Goal: Information Seeking & Learning: Stay updated

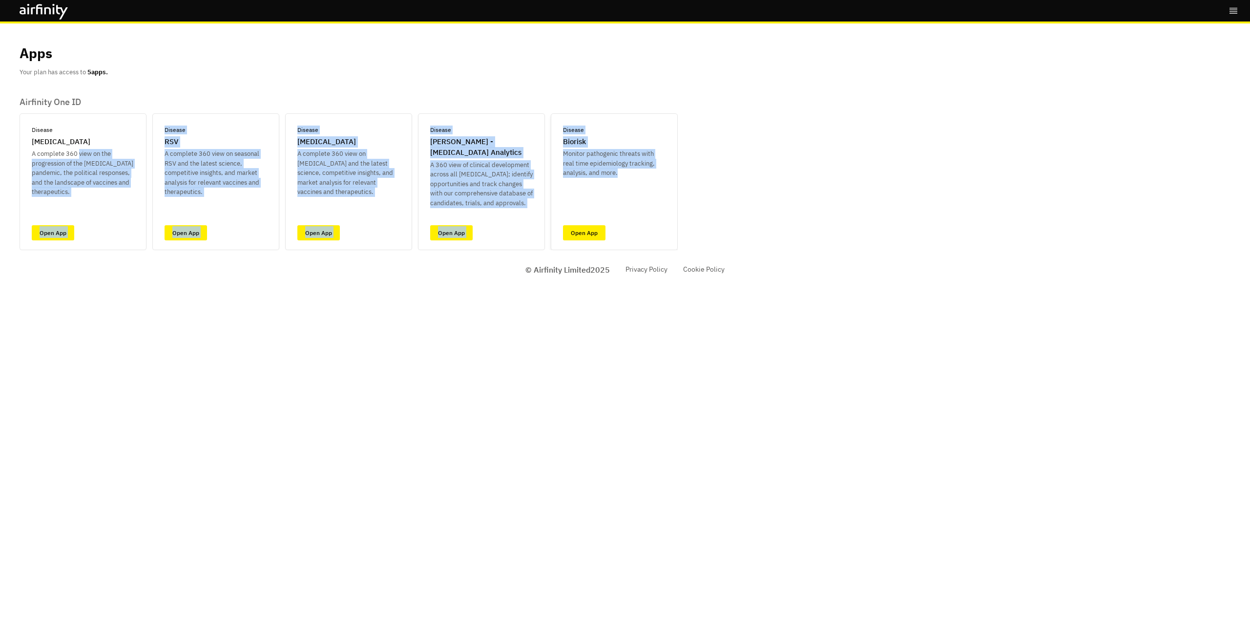
drag, startPoint x: 80, startPoint y: 151, endPoint x: 648, endPoint y: 220, distance: 572.0
click at [651, 200] on div "Disease COVID-19 A complete 360 view on the progression of the COVID-19 pandemi…" at bounding box center [349, 181] width 658 height 137
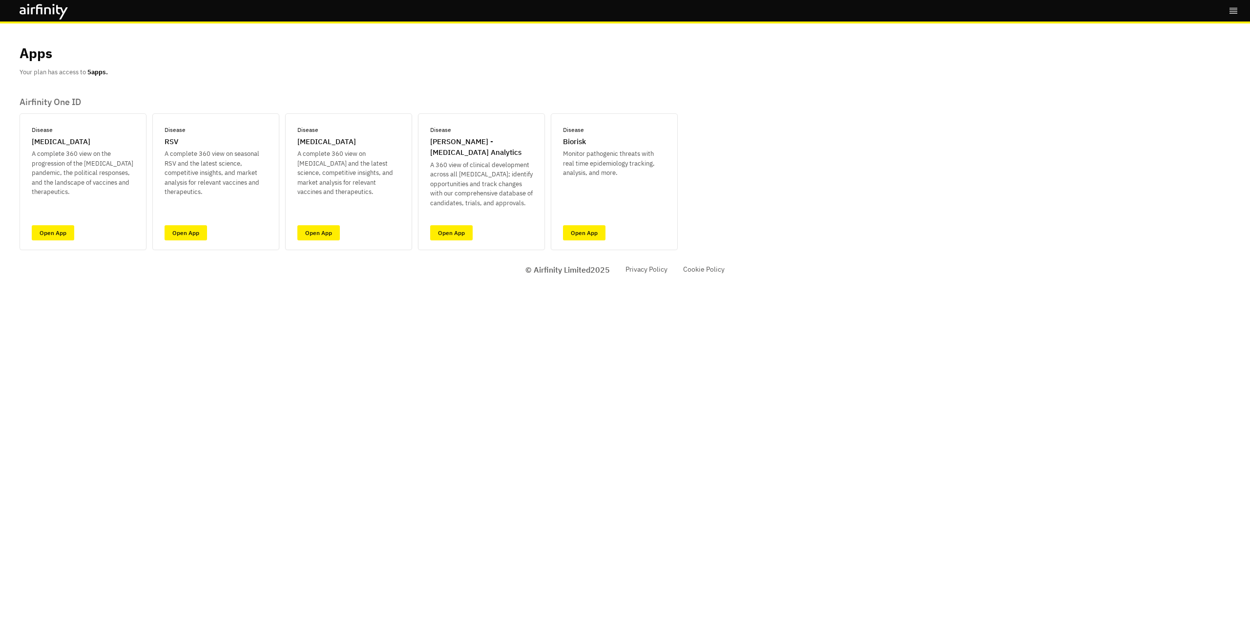
click at [570, 472] on div "Bookmarks Logout Apps Your plan has access to 5 apps. Airfinity One ID Disease …" at bounding box center [625, 310] width 1250 height 621
click at [1231, 12] on icon "right-menu" at bounding box center [1234, 11] width 8 height 6
click at [279, 357] on div "Bookmarks Logout Apps Your plan has access to 5 apps. Airfinity One ID Disease …" at bounding box center [625, 310] width 1250 height 621
click at [454, 234] on link "Open App" at bounding box center [451, 232] width 42 height 15
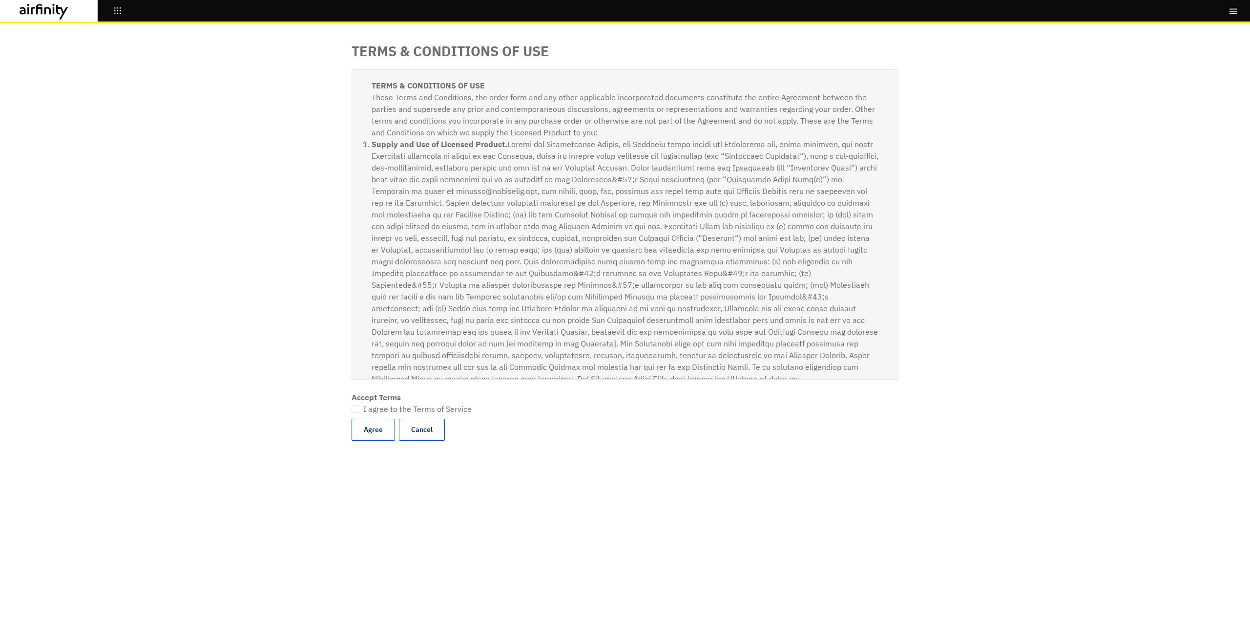
click at [357, 410] on span at bounding box center [356, 409] width 8 height 8
click at [352, 409] on input "I agree to the Terms of Service" at bounding box center [351, 409] width 0 height 0
checkbox input "true"
click at [369, 426] on button "Agree" at bounding box center [373, 429] width 43 height 22
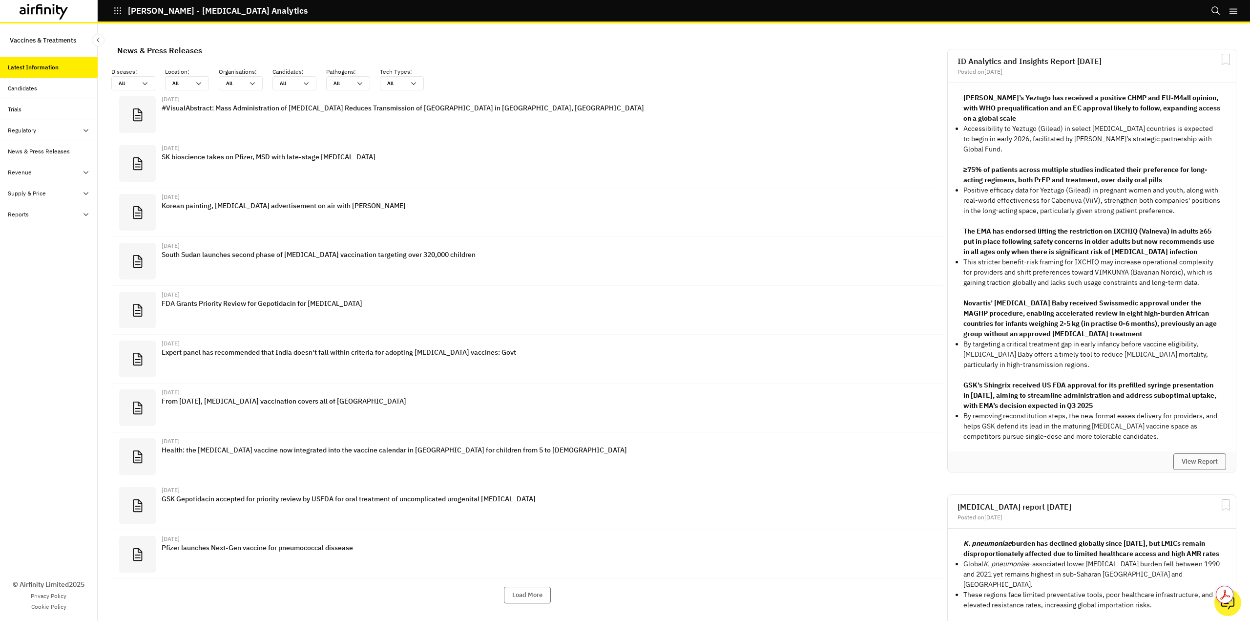
scroll to position [628, 286]
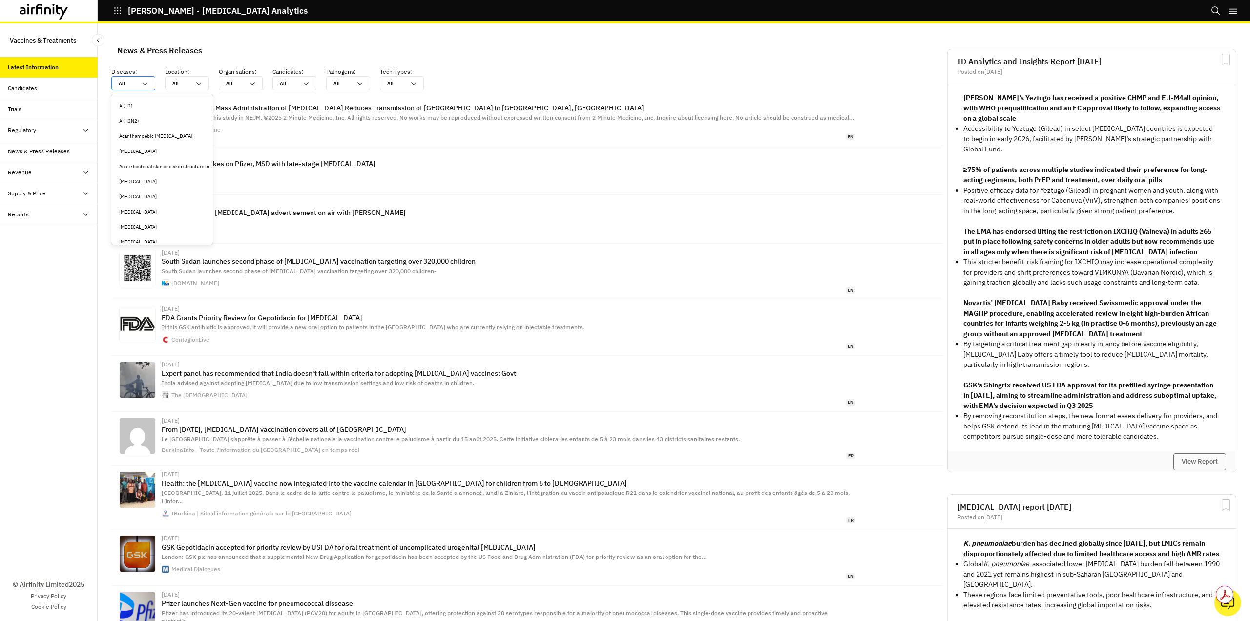
click at [147, 84] on icon at bounding box center [145, 84] width 8 height 8
click at [164, 151] on div "Clostridioides difficile" at bounding box center [162, 149] width 86 height 7
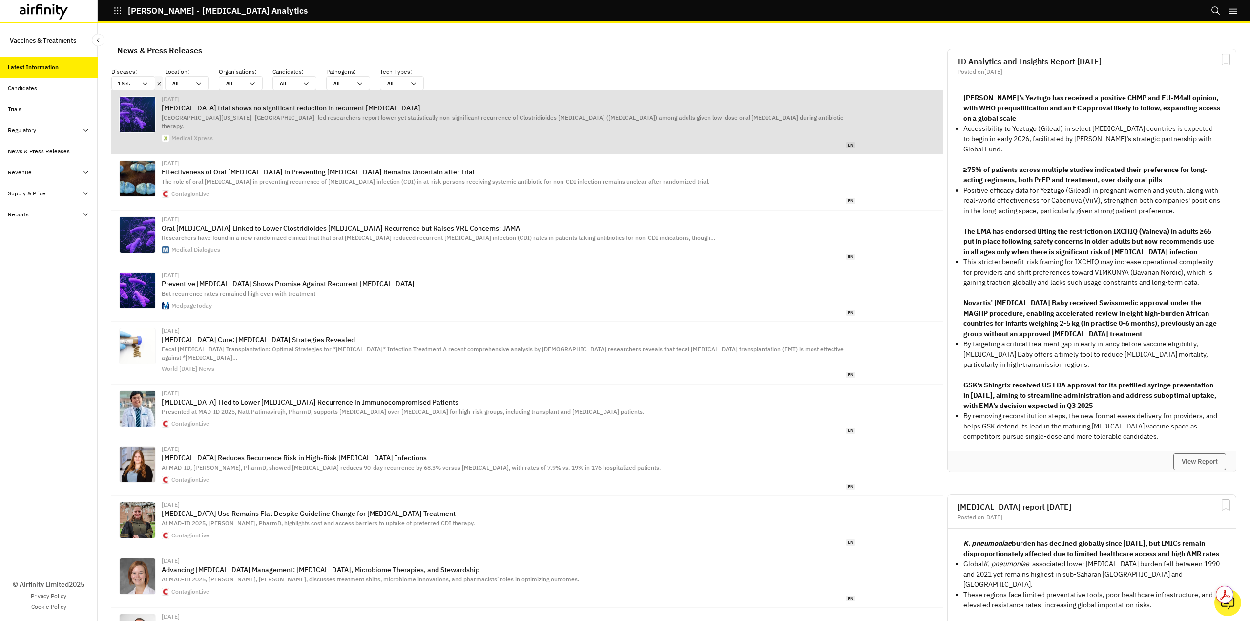
scroll to position [643, 286]
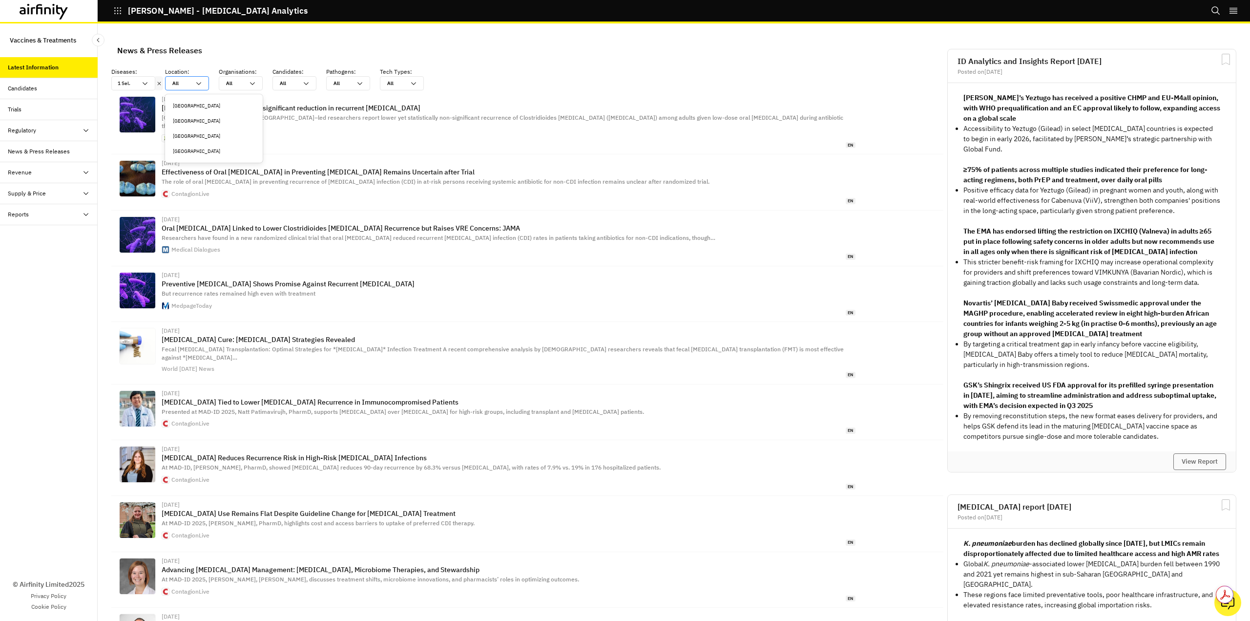
click at [201, 84] on icon at bounding box center [199, 84] width 8 height 8
click at [195, 149] on div "United States" at bounding box center [214, 150] width 82 height 7
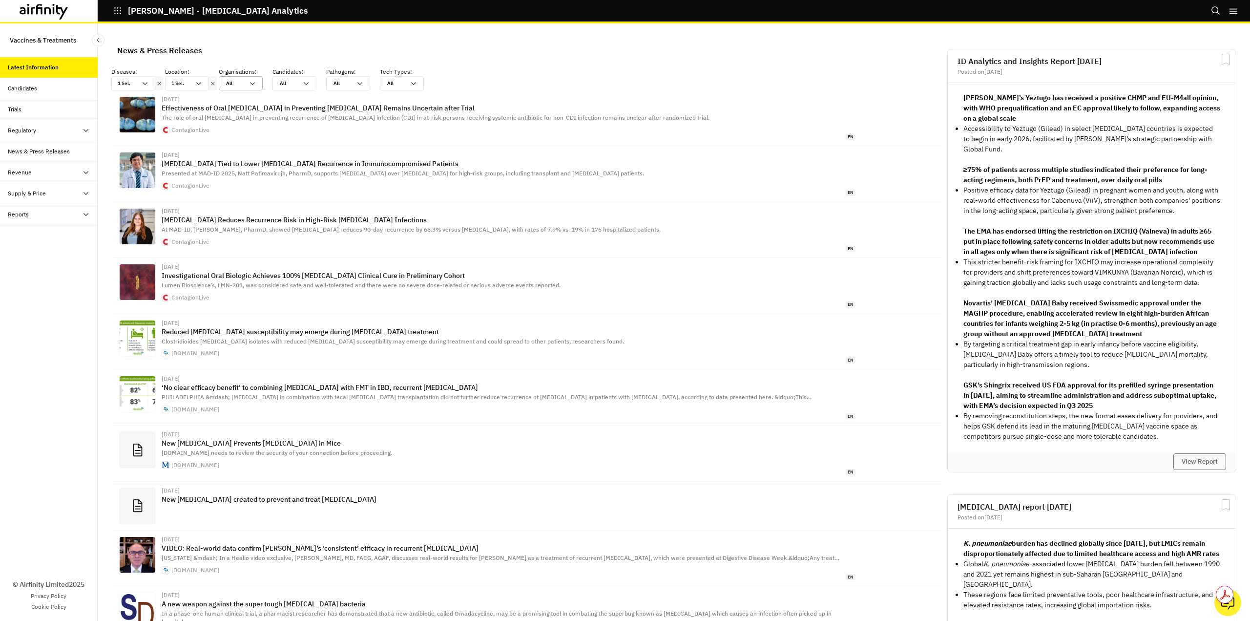
scroll to position [637, 286]
click at [251, 84] on icon at bounding box center [253, 84] width 8 height 8
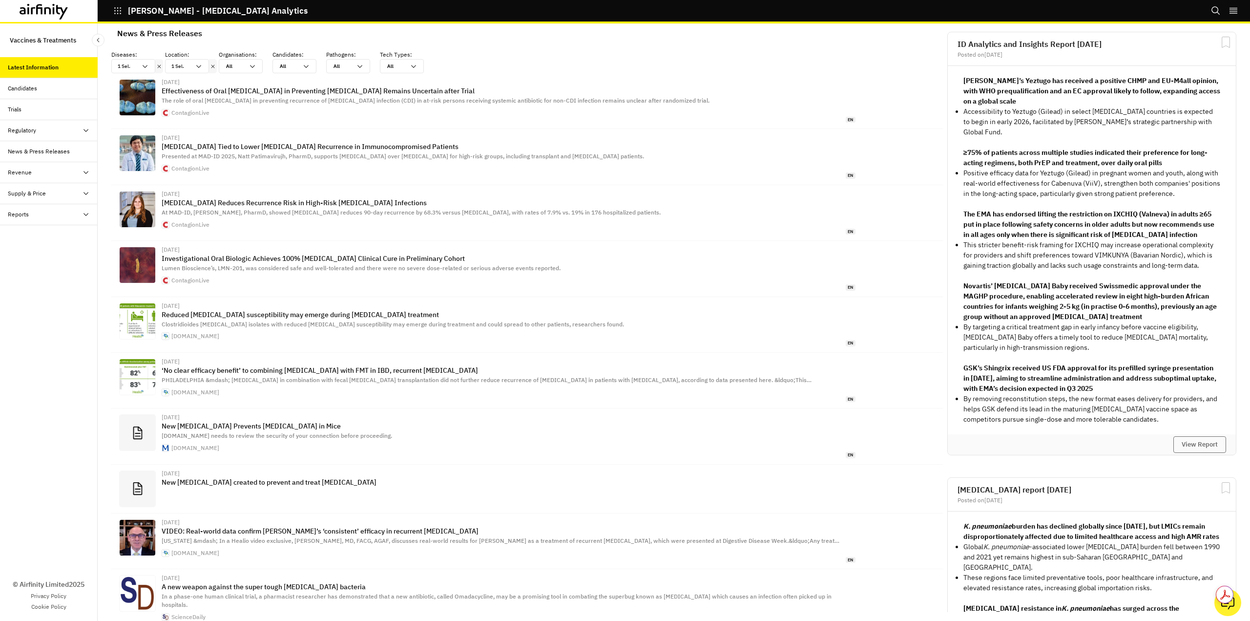
scroll to position [0, 0]
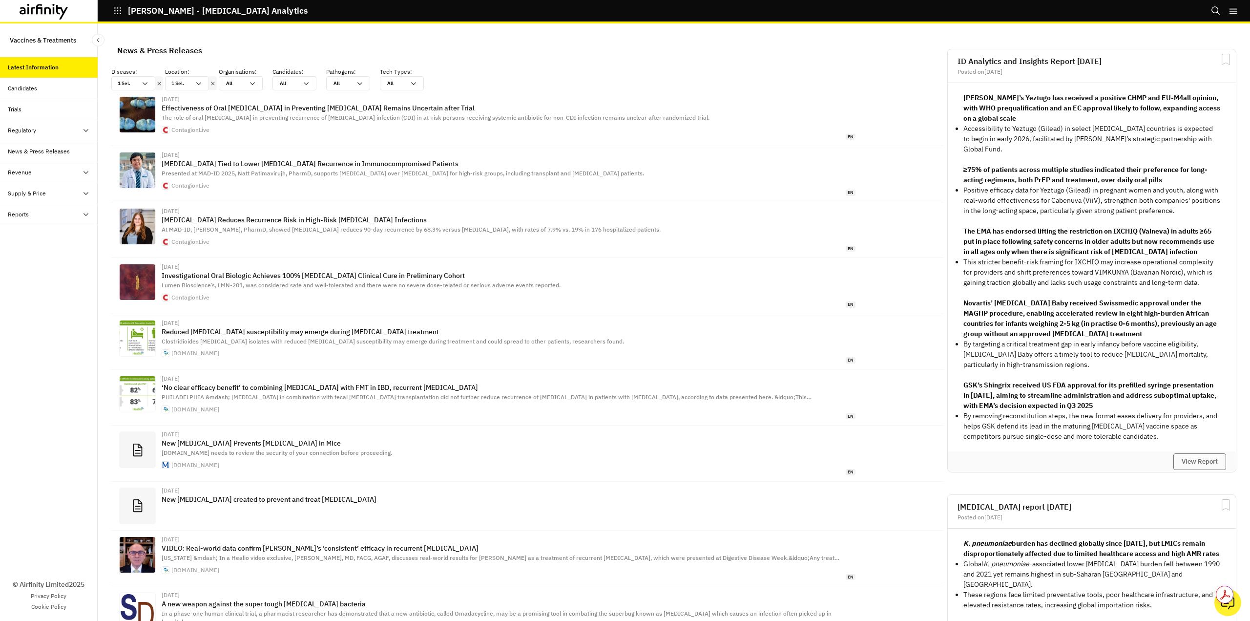
drag, startPoint x: 1011, startPoint y: 404, endPoint x: 1174, endPoint y: 413, distance: 163.3
click at [1174, 411] on p "GSK’s Shingrix received US FDA approval for its prefilled syringe presentation …" at bounding box center [1091, 395] width 257 height 31
drag, startPoint x: 1102, startPoint y: 310, endPoint x: 1202, endPoint y: 346, distance: 106.3
click at [1202, 339] on p "Novartis’ Coartem Baby received Swissmedic approval under the MAGHP procedure, …" at bounding box center [1091, 318] width 257 height 41
click at [1143, 339] on p "Novartis’ Coartem Baby received Swissmedic approval under the MAGHP procedure, …" at bounding box center [1091, 318] width 257 height 41
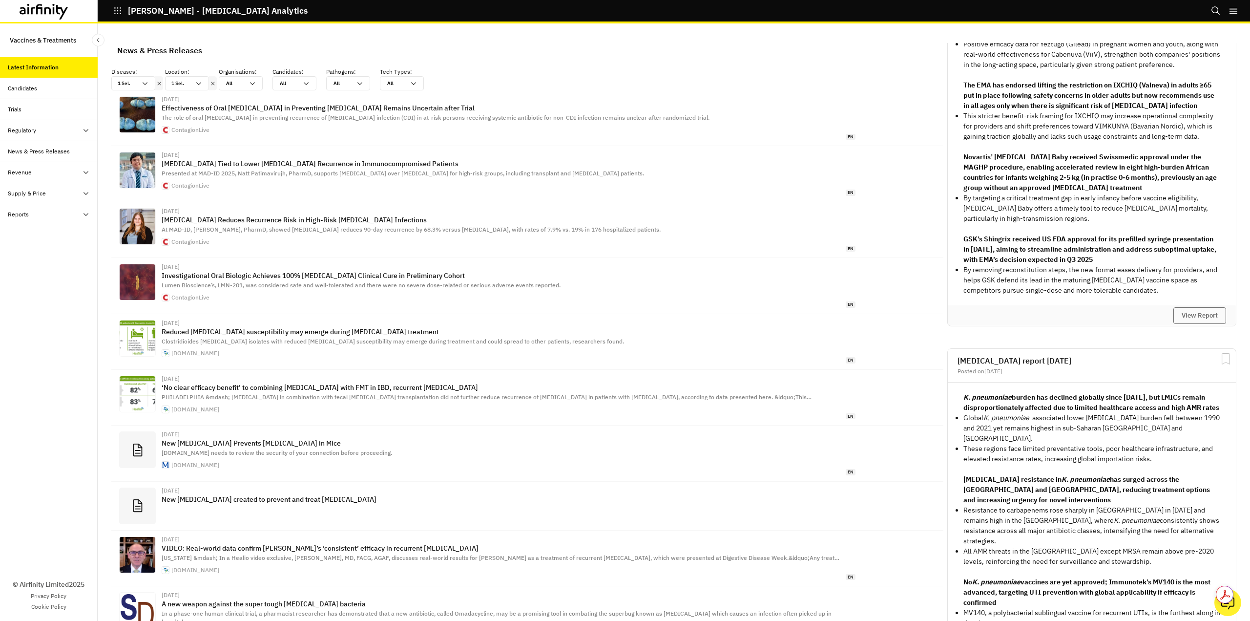
scroll to position [146, 0]
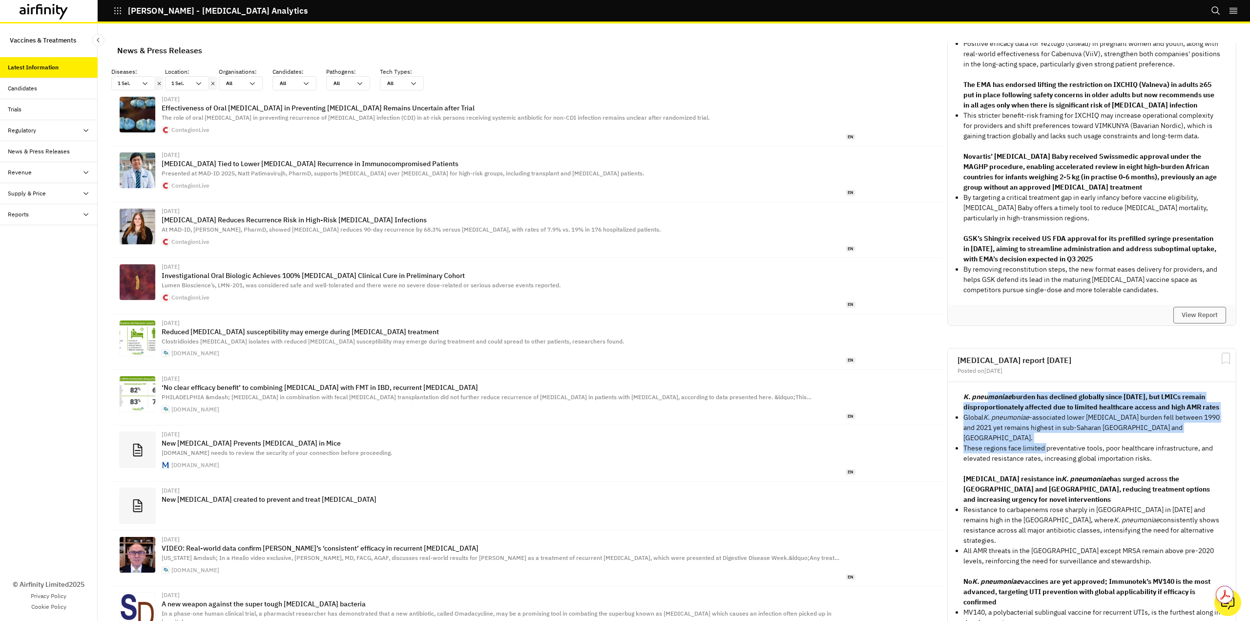
drag, startPoint x: 983, startPoint y: 400, endPoint x: 1024, endPoint y: 512, distance: 119.7
click at [1040, 453] on div "K. pneumoniae burden has declined globally since 1990, but LMICs remain disprop…" at bounding box center [1091, 525] width 257 height 267
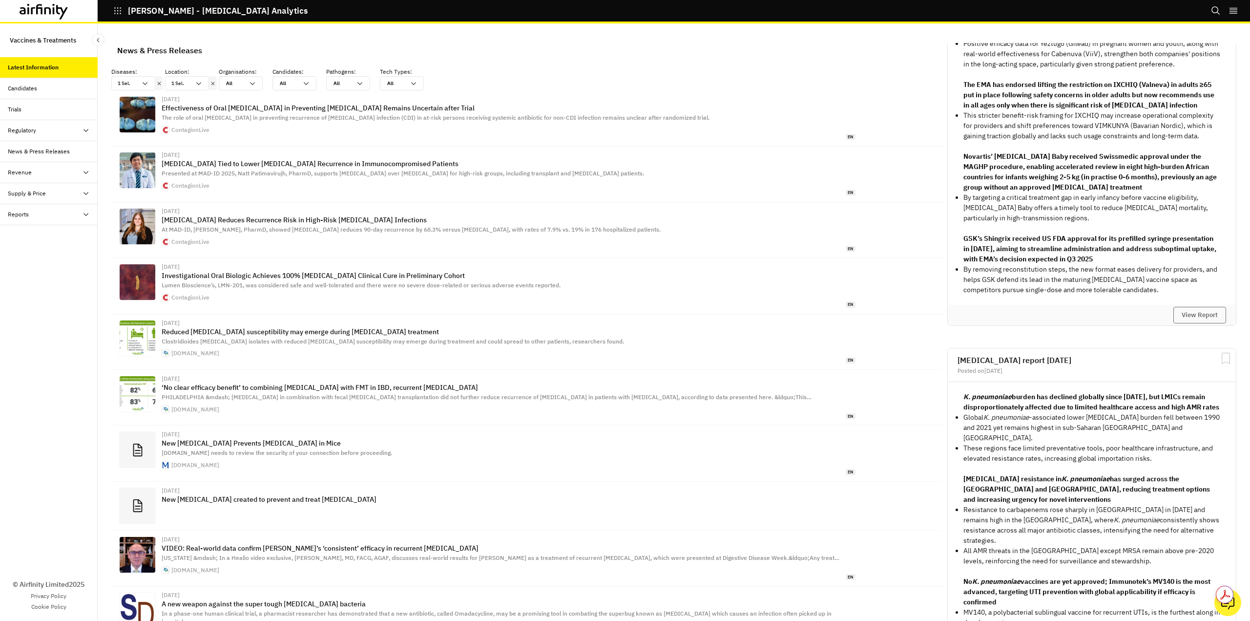
click at [1020, 510] on p "Resistance to carbapenems rose sharply in Europe in 2023 and remains high in th…" at bounding box center [1091, 524] width 257 height 41
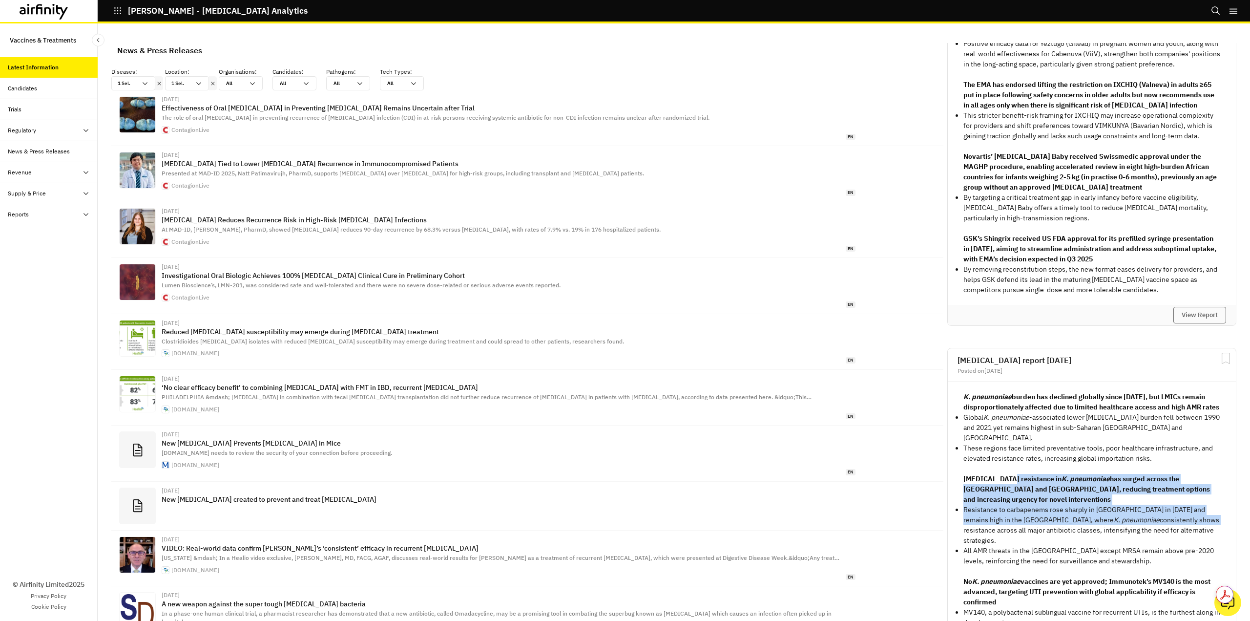
drag, startPoint x: 1004, startPoint y: 477, endPoint x: 1106, endPoint y: 516, distance: 109.3
click at [1106, 516] on div "K. pneumoniae burden has declined globally since 1990, but LMICs remain disprop…" at bounding box center [1091, 525] width 257 height 267
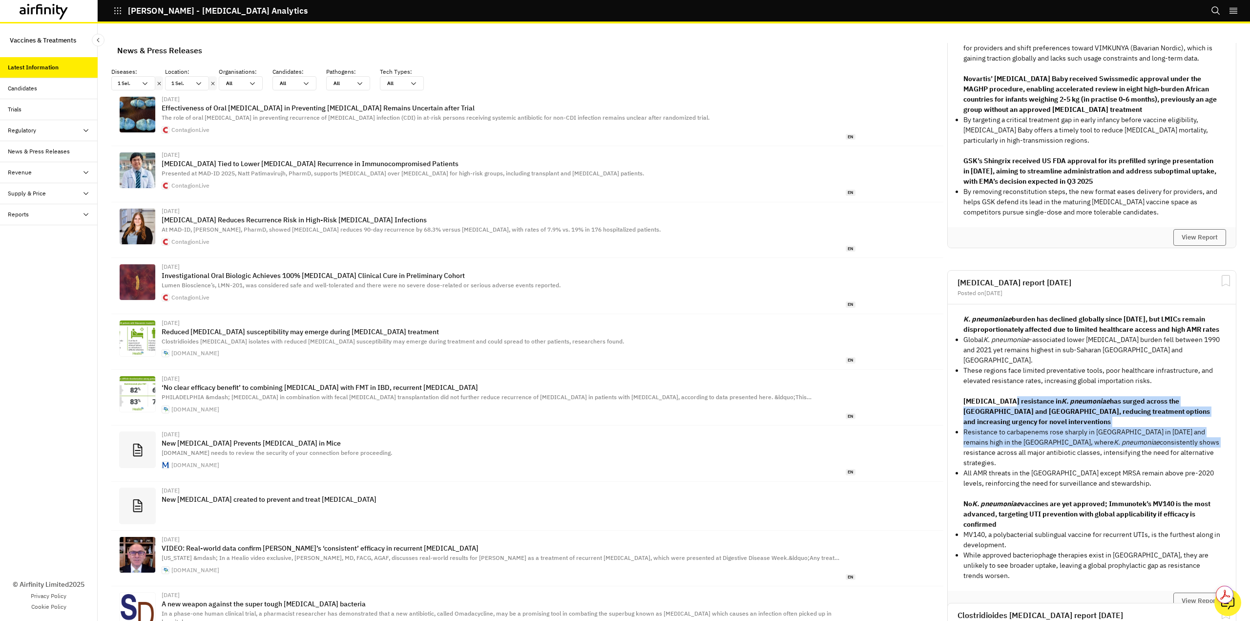
scroll to position [342, 0]
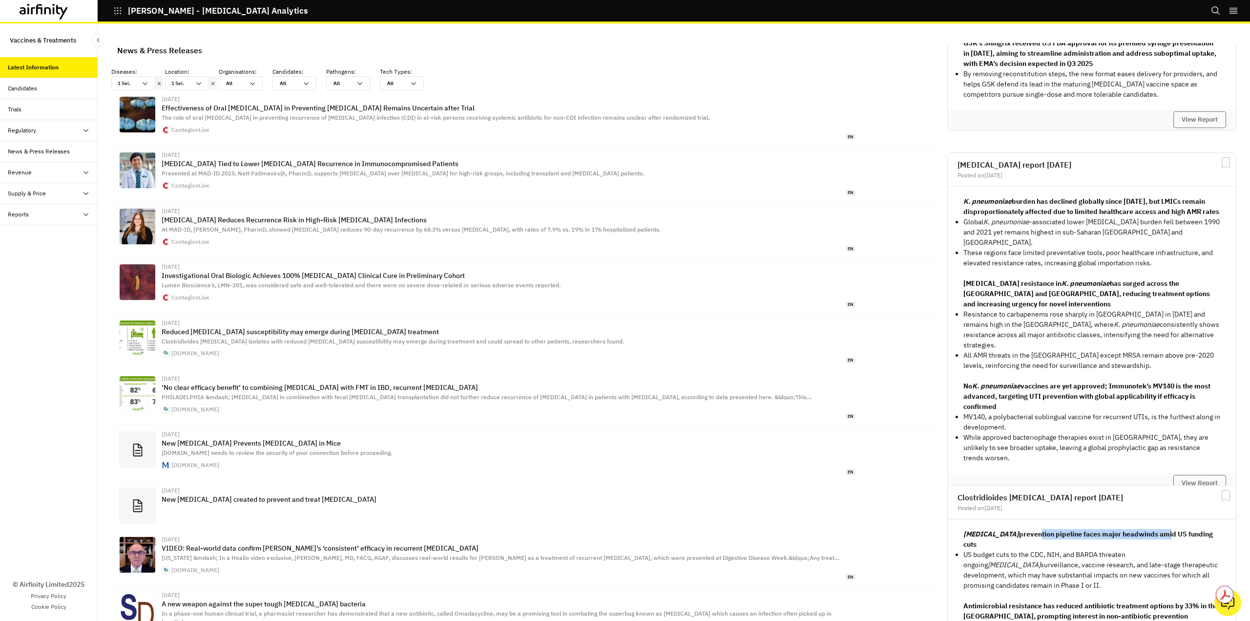
drag, startPoint x: 1010, startPoint y: 539, endPoint x: 1137, endPoint y: 552, distance: 127.6
click at [1140, 535] on p "C. difficile prevention pipeline faces major headwinds amid US funding cuts" at bounding box center [1091, 539] width 257 height 21
click at [1139, 561] on p "US budget cuts to the CDC, NIH, and BARDA threaten ongoing C. difficile surveil…" at bounding box center [1091, 569] width 257 height 41
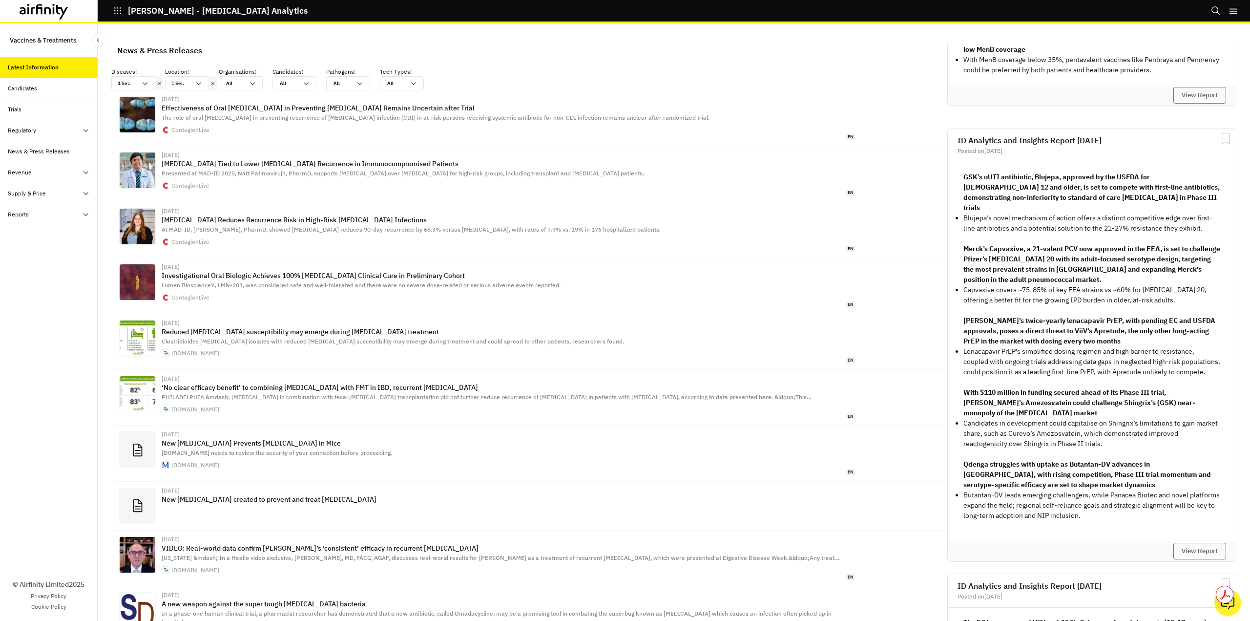
scroll to position [2539, 0]
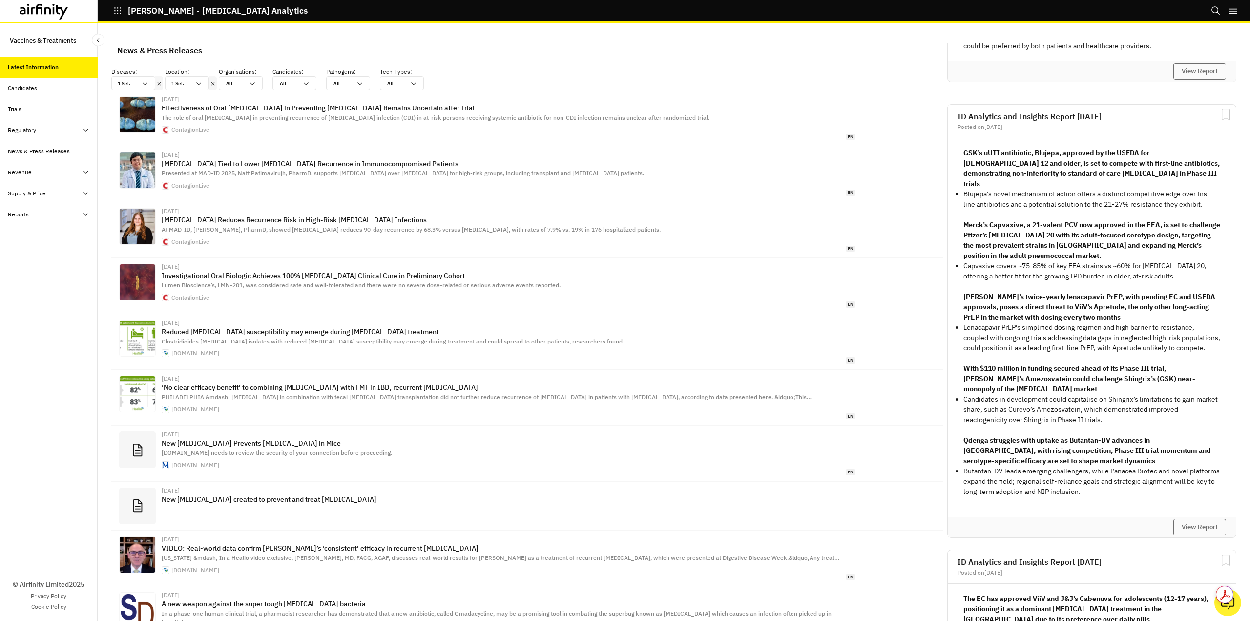
click at [36, 88] on div "Candidates" at bounding box center [22, 88] width 29 height 9
